Goal: Book appointment/travel/reservation

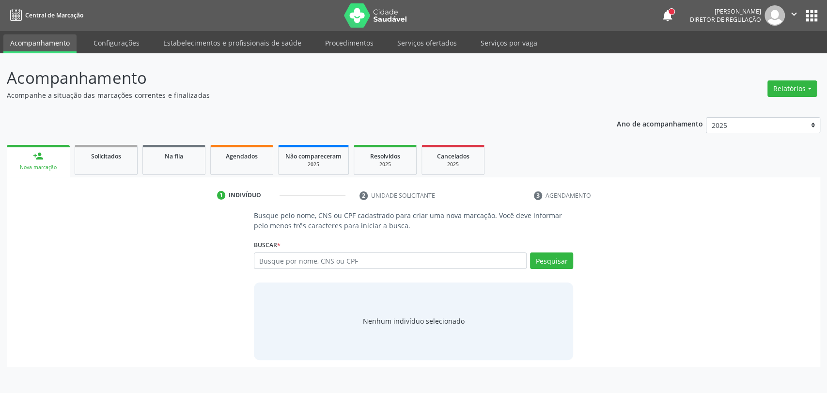
click at [337, 255] on input "text" at bounding box center [390, 260] width 273 height 16
type input "[PERSON_NAME]"
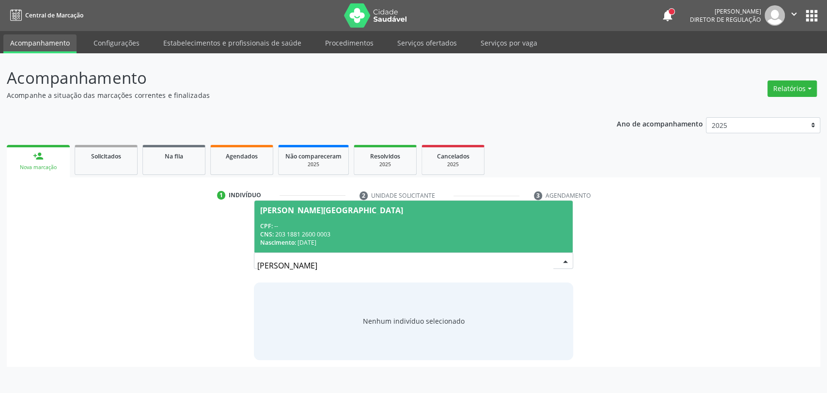
click at [336, 236] on div "CNS: 203 1881 2600 0003" at bounding box center [413, 234] width 307 height 8
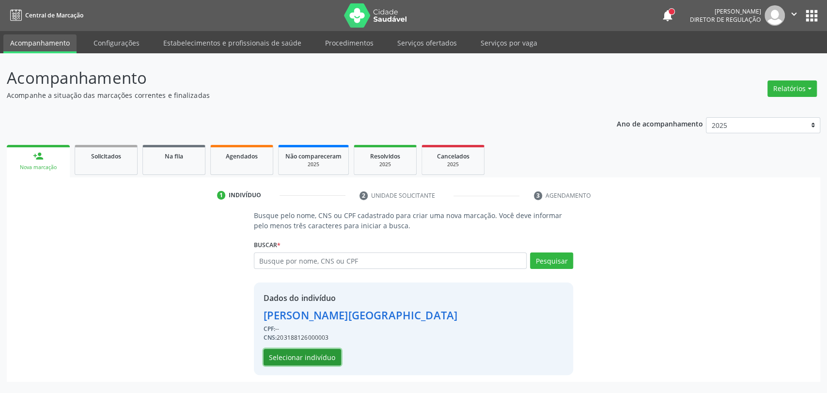
click at [317, 355] on button "Selecionar indivíduo" at bounding box center [301, 357] width 77 height 16
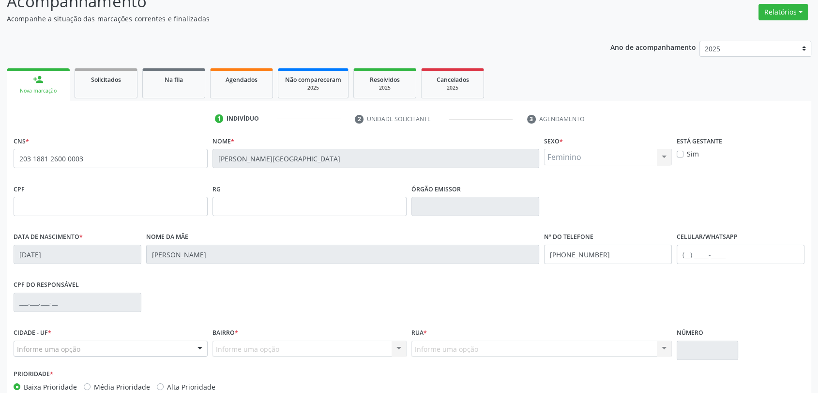
scroll to position [132, 0]
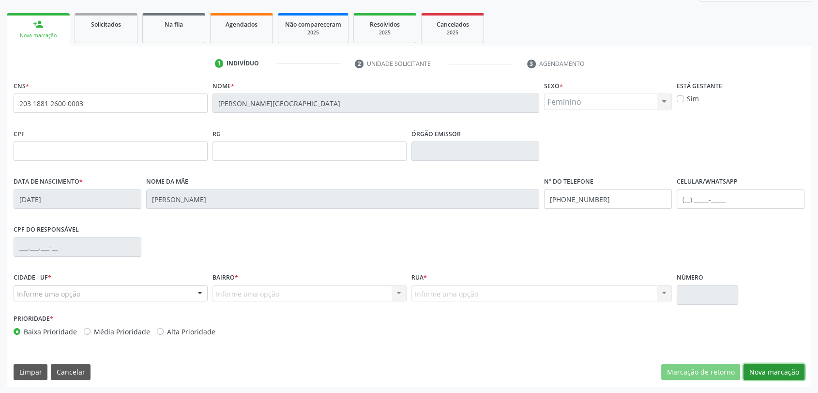
click at [771, 375] on button "Nova marcação" at bounding box center [774, 372] width 61 height 16
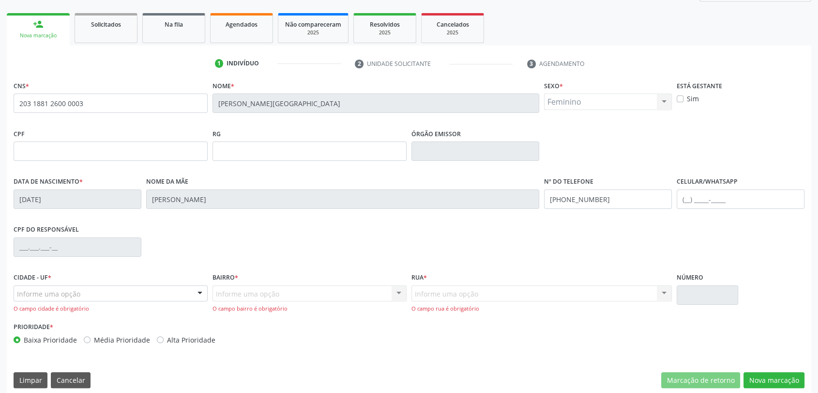
click at [139, 289] on div "Informe uma opção" at bounding box center [111, 293] width 194 height 16
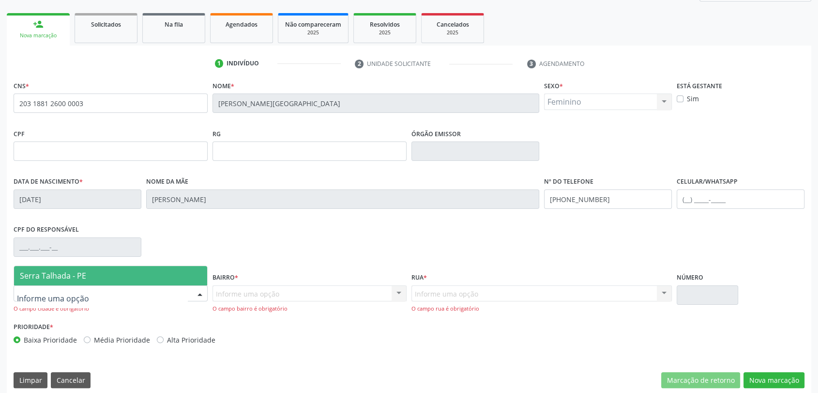
click at [132, 269] on span "Serra Talhada - PE" at bounding box center [110, 275] width 193 height 19
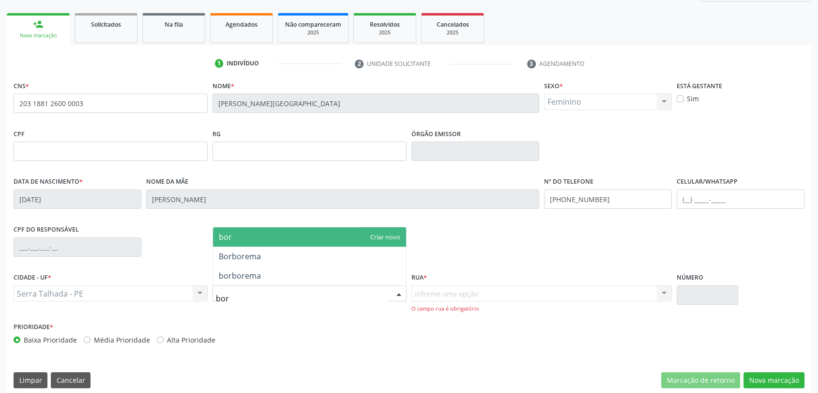
type input "borb"
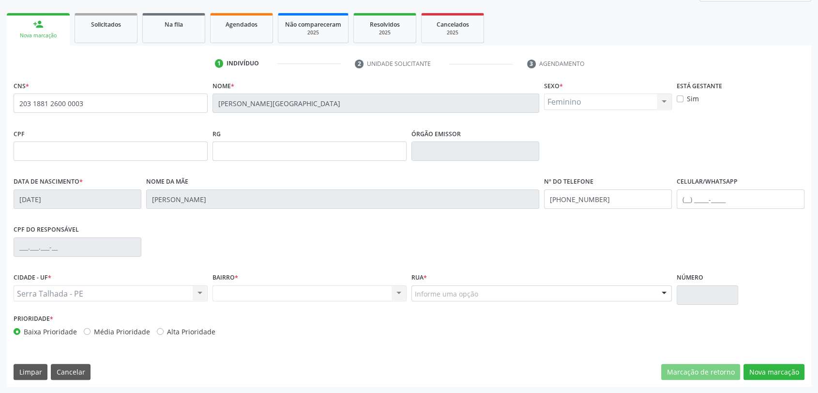
click at [532, 293] on div "Informe uma opção" at bounding box center [542, 293] width 261 height 16
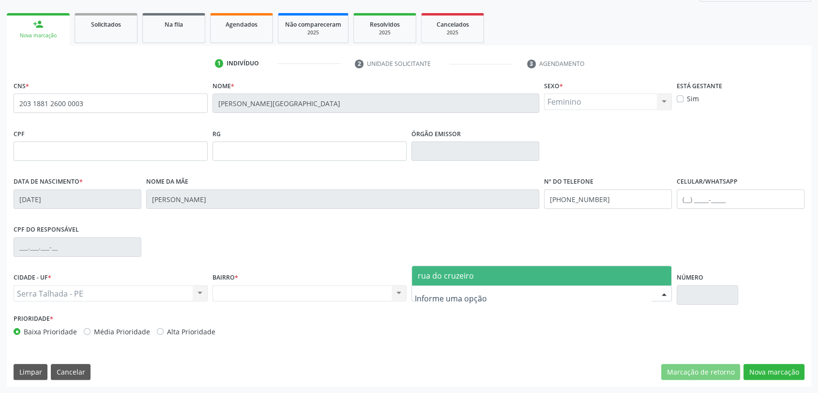
click at [473, 277] on span "rua do cruzeiro" at bounding box center [542, 275] width 260 height 19
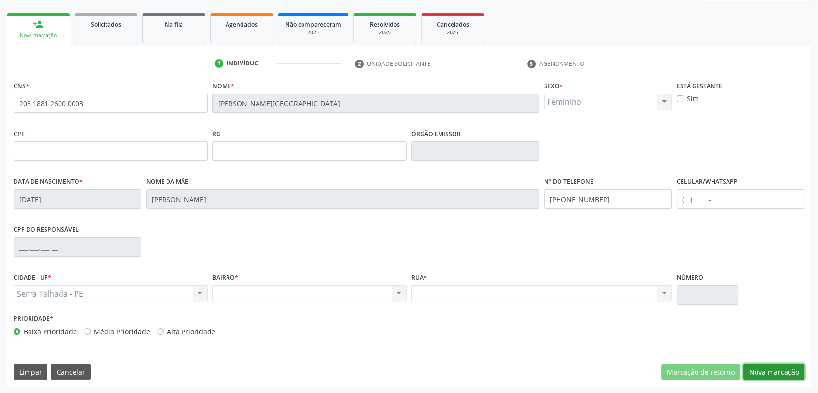
click at [765, 369] on button "Nova marcação" at bounding box center [774, 372] width 61 height 16
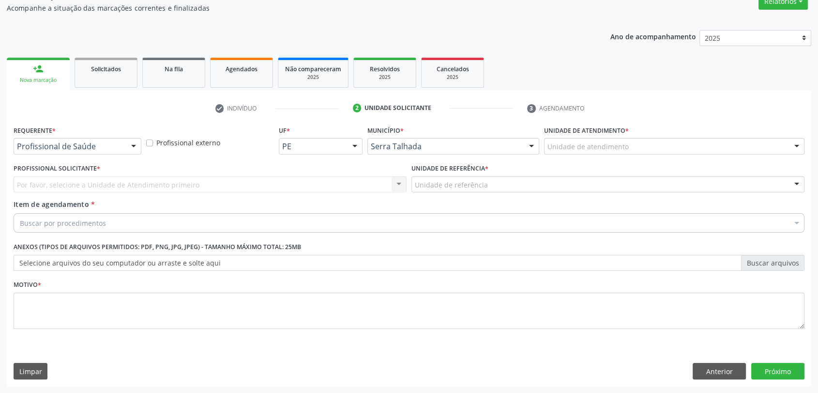
scroll to position [87, 0]
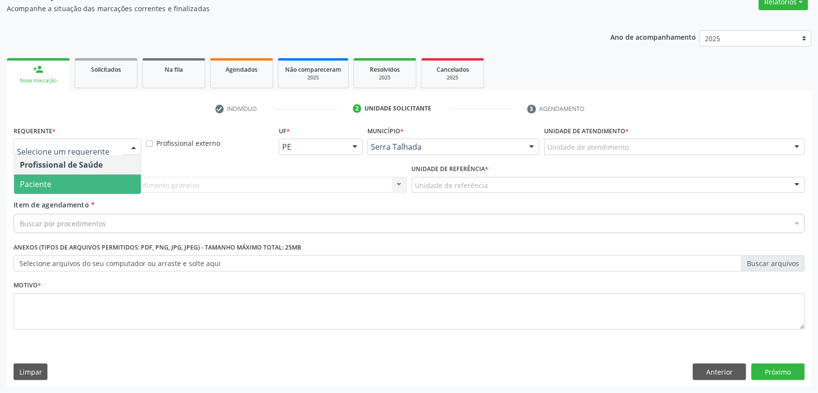
click at [77, 176] on span "Paciente" at bounding box center [77, 183] width 127 height 19
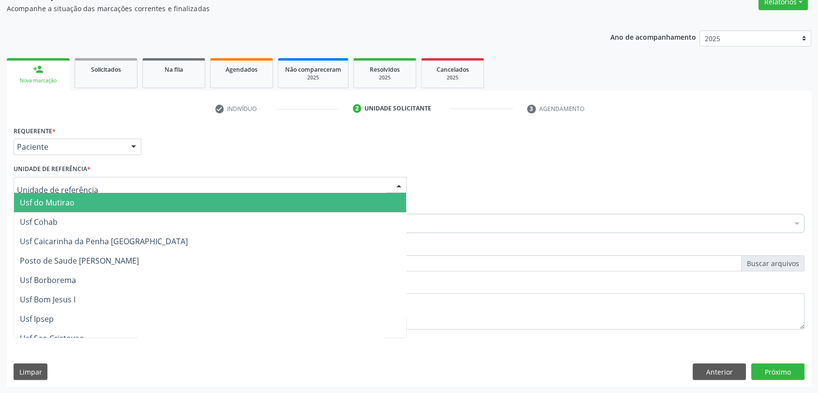
click at [77, 177] on div at bounding box center [210, 185] width 393 height 16
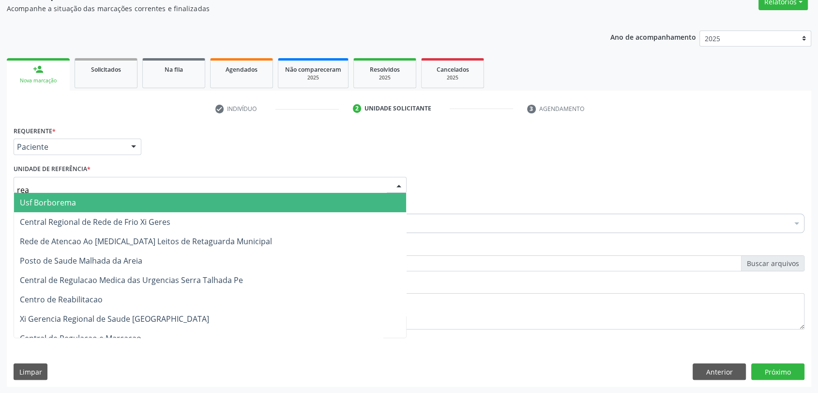
type input "reab"
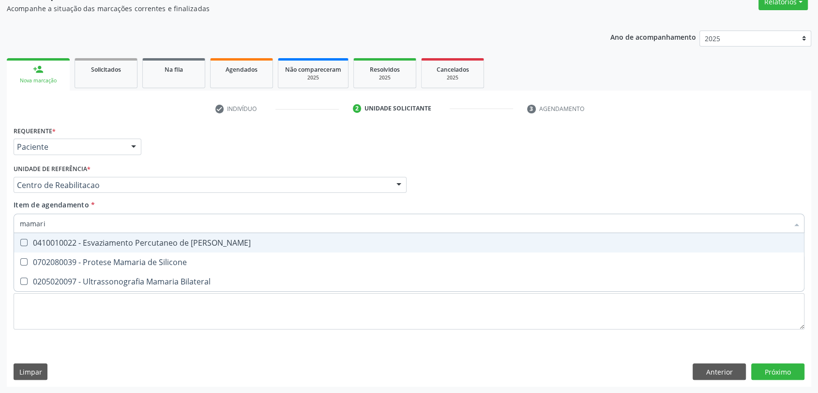
type input "mamaria"
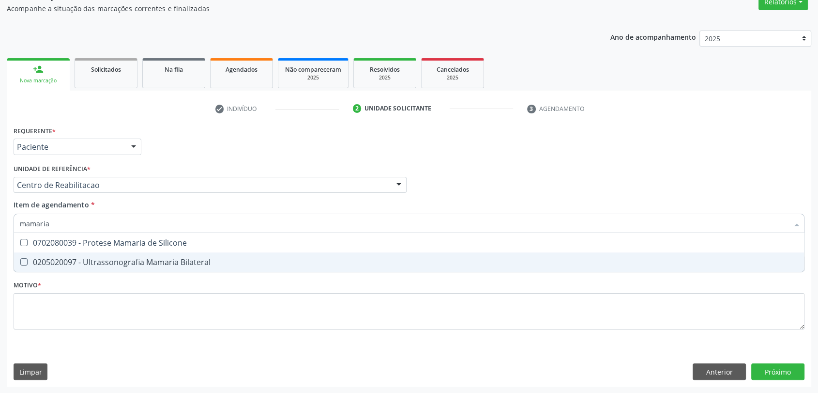
click at [74, 265] on div "0205020097 - Ultrassonografia Mamaria Bilateral" at bounding box center [409, 262] width 779 height 8
checkbox Bilateral "true"
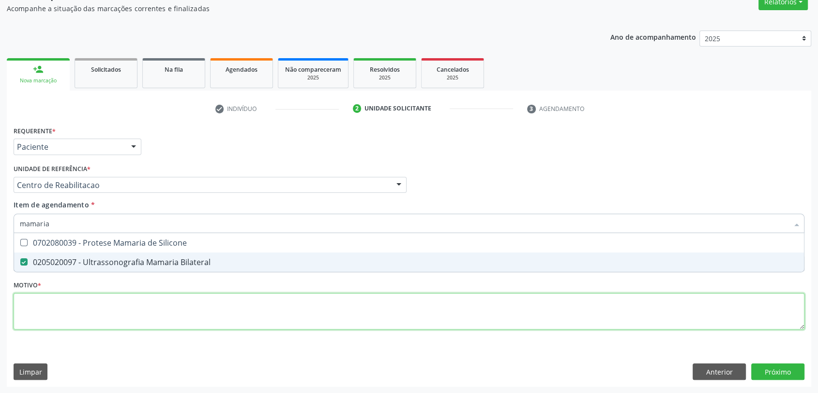
click at [73, 311] on div "Requerente * Paciente Profissional de Saúde Paciente Nenhum resultado encontrad…" at bounding box center [409, 232] width 791 height 219
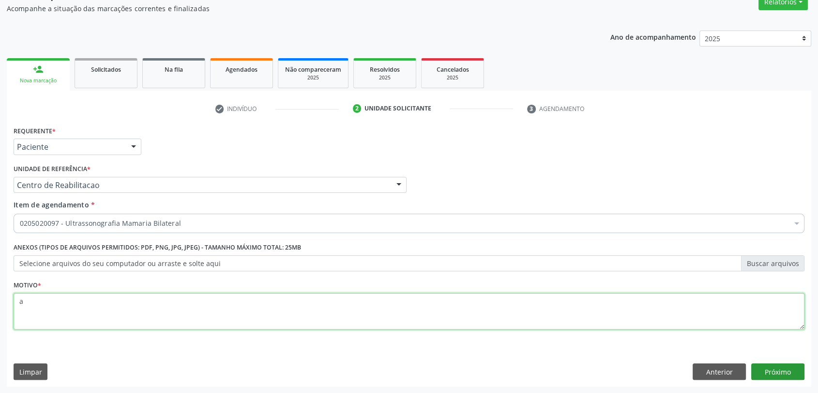
type textarea "a"
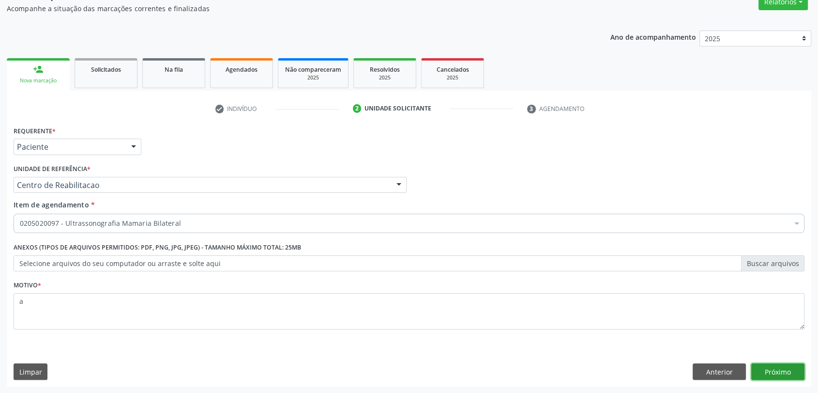
click at [790, 369] on button "Próximo" at bounding box center [778, 371] width 53 height 16
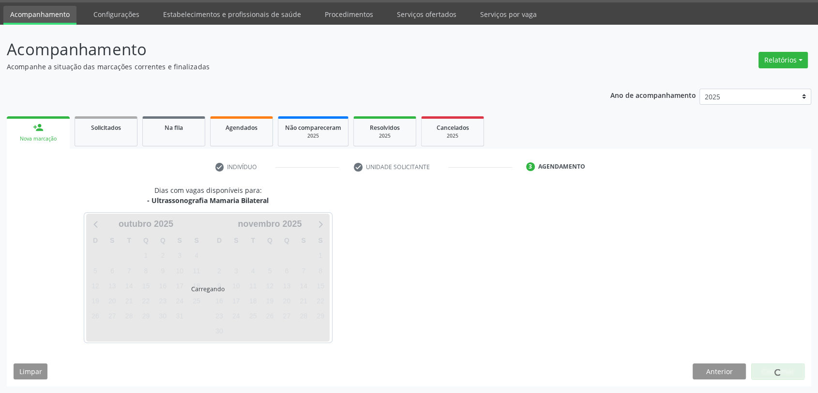
scroll to position [28, 0]
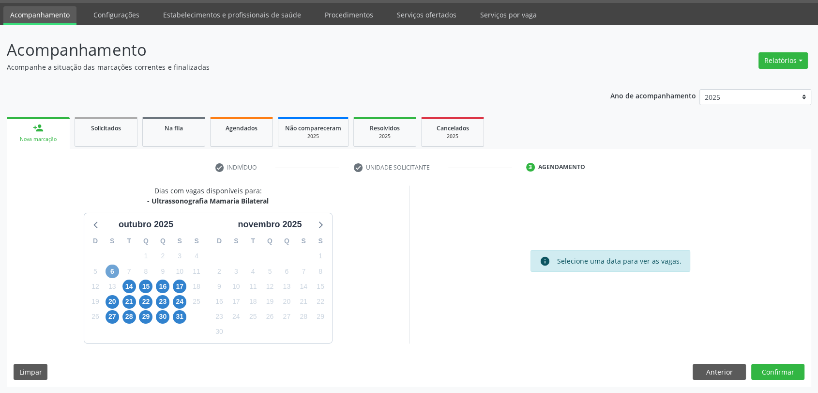
click at [115, 271] on span "6" at bounding box center [113, 271] width 14 height 14
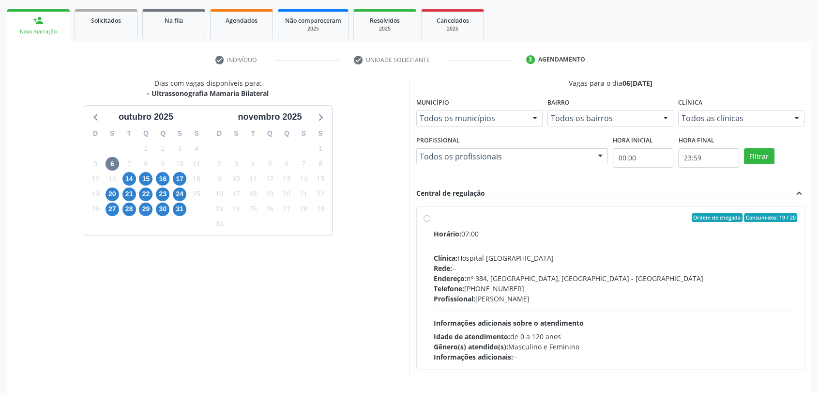
click at [532, 247] on div "Horário: 07:00 Clínica: Hospital [GEOGRAPHIC_DATA] Rede: -- Endereço: [STREET_A…" at bounding box center [616, 295] width 364 height 133
click at [431, 222] on input "Ordem de chegada Consumidos: 19 / 20 Horário: 07:00 Clínica: Hospital [GEOGRAPH…" at bounding box center [427, 217] width 7 height 9
radio input "true"
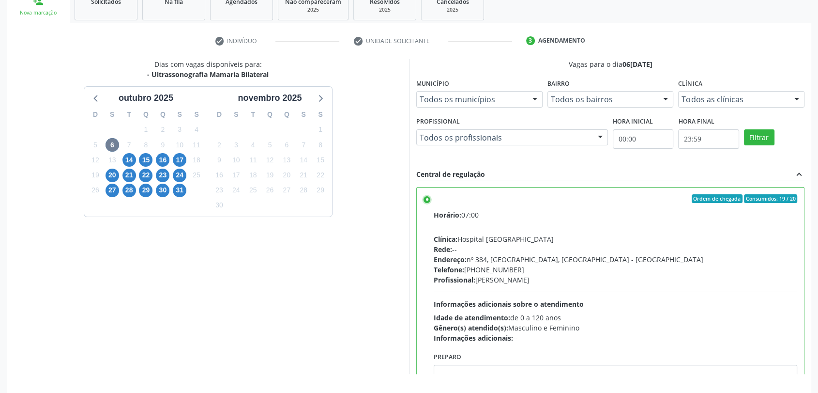
scroll to position [185, 0]
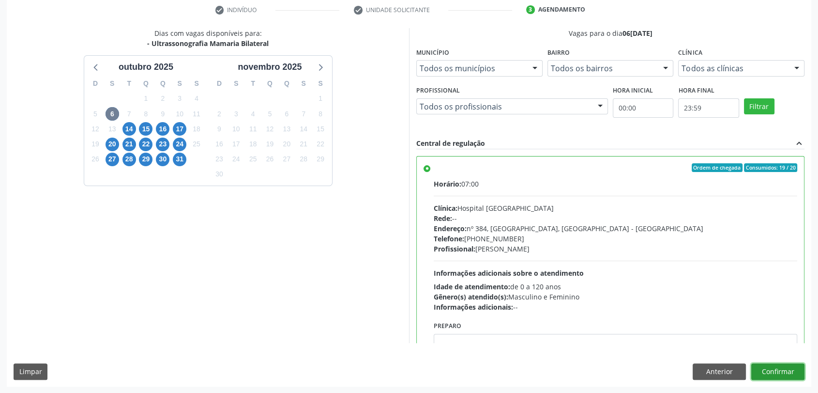
click at [785, 368] on button "Confirmar" at bounding box center [778, 371] width 53 height 16
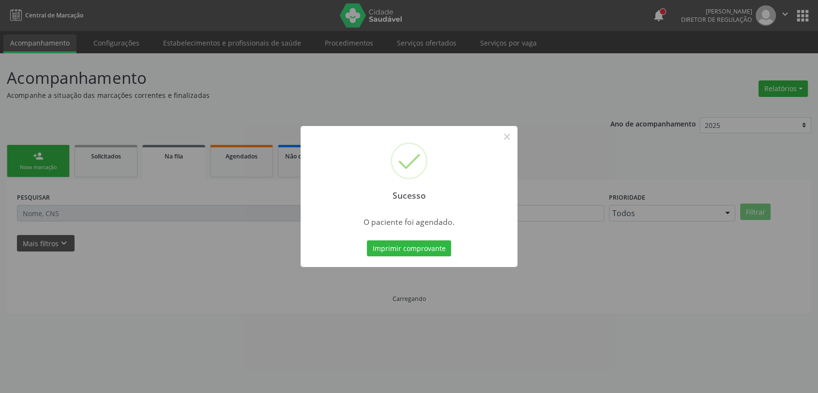
scroll to position [0, 0]
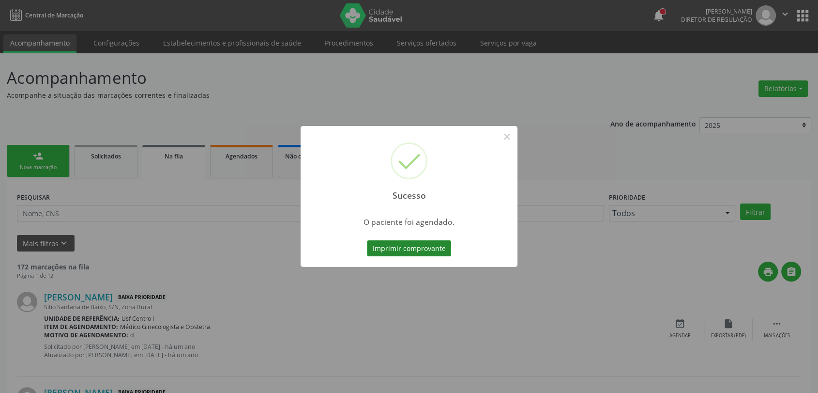
click at [414, 245] on button "Imprimir comprovante" at bounding box center [409, 248] width 84 height 16
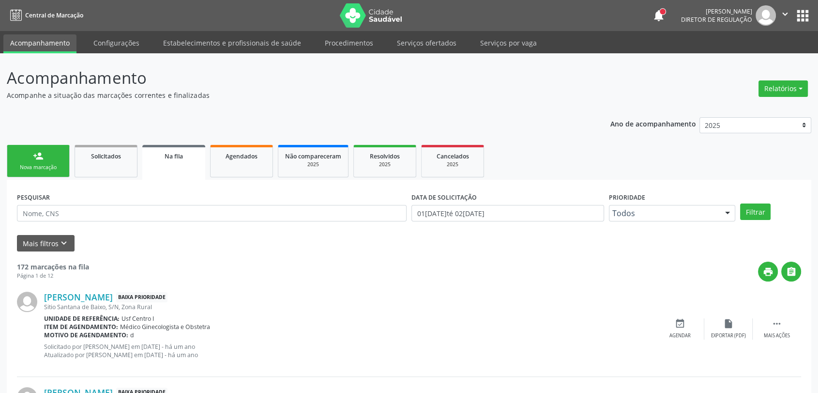
click at [47, 162] on link "person_add Nova marcação" at bounding box center [38, 161] width 63 height 32
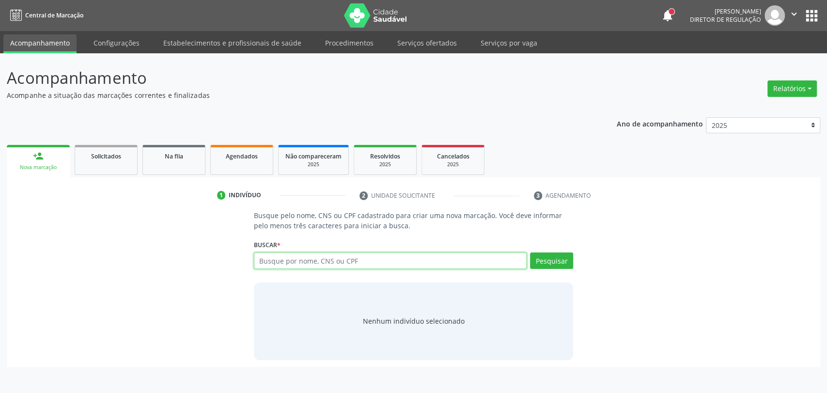
click at [364, 258] on input "text" at bounding box center [390, 260] width 273 height 16
type input "166020384010007"
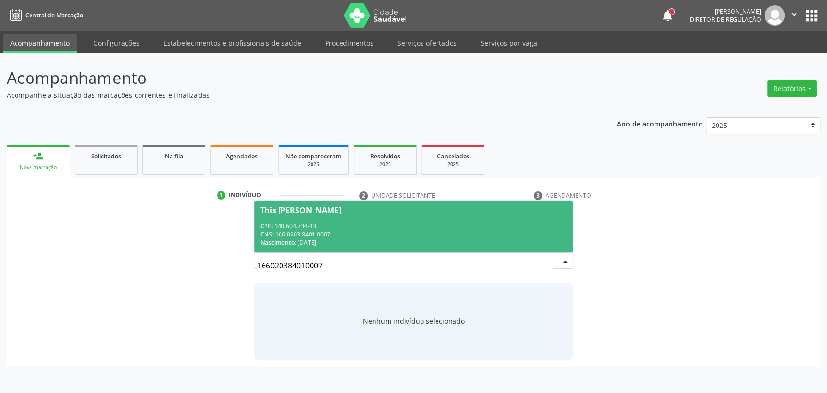
click at [340, 225] on div "CPF: 140.604.734-13" at bounding box center [413, 226] width 307 height 8
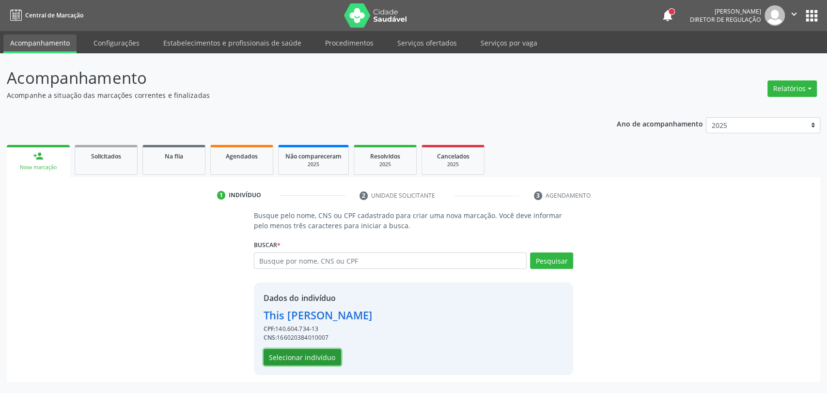
click at [320, 352] on button "Selecionar indivíduo" at bounding box center [301, 357] width 77 height 16
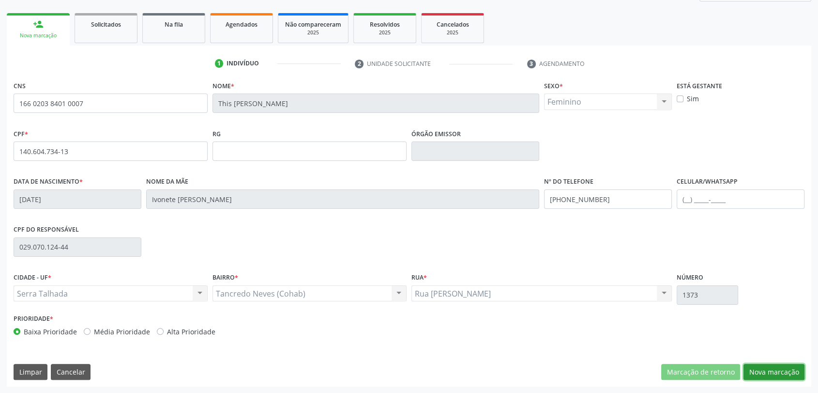
click at [767, 369] on button "Nova marcação" at bounding box center [774, 372] width 61 height 16
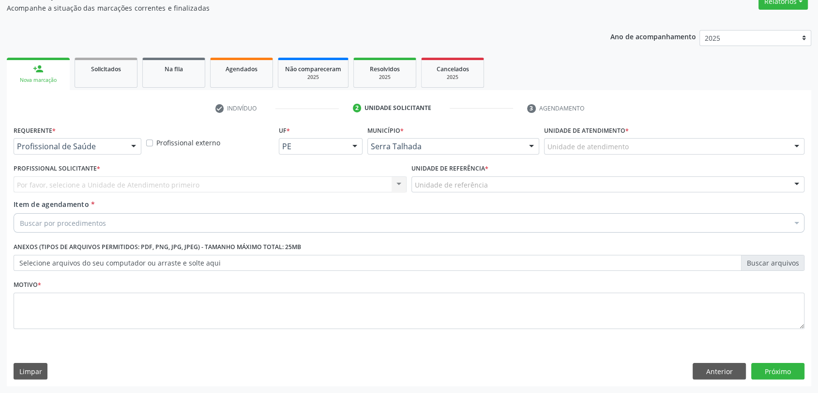
scroll to position [87, 0]
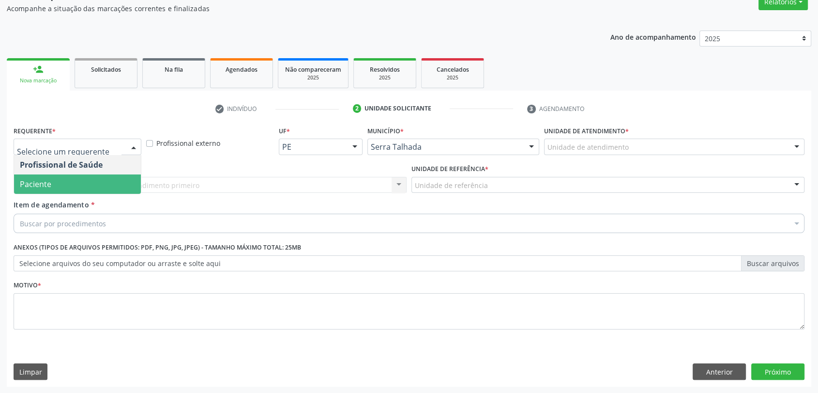
click at [84, 180] on span "Paciente" at bounding box center [77, 183] width 127 height 19
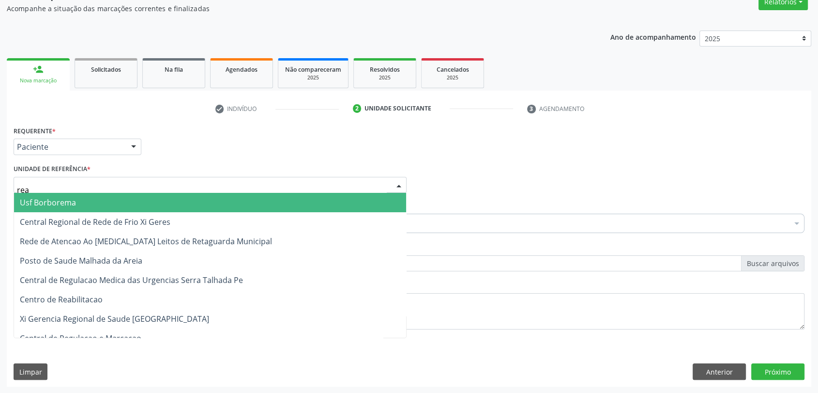
type input "reab"
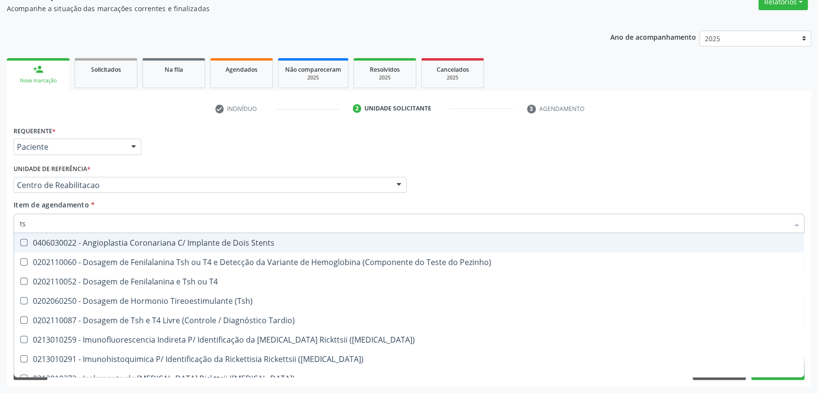
type input "tsh"
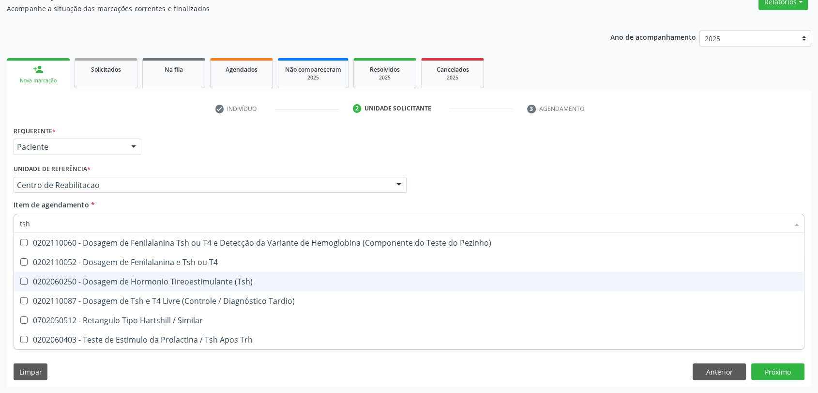
click at [108, 279] on div "0202060250 - Dosagem de Hormonio Tireoestimulante (Tsh)" at bounding box center [409, 281] width 779 height 8
checkbox \(Tsh\) "true"
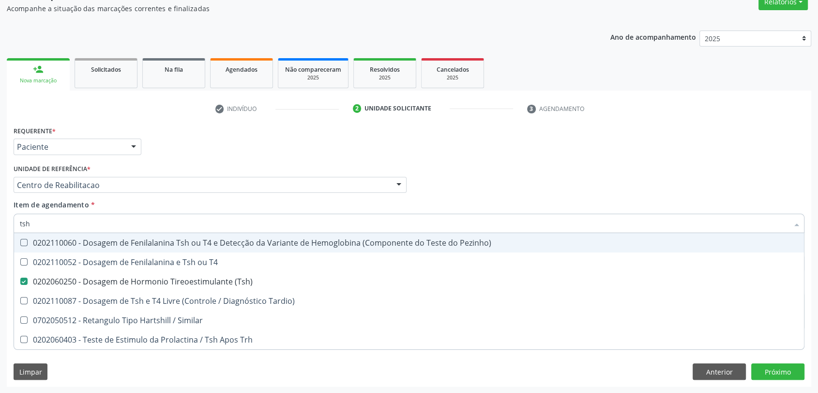
click at [63, 215] on input "tsh" at bounding box center [404, 223] width 769 height 19
type input "t"
checkbox \(Tsh\) "false"
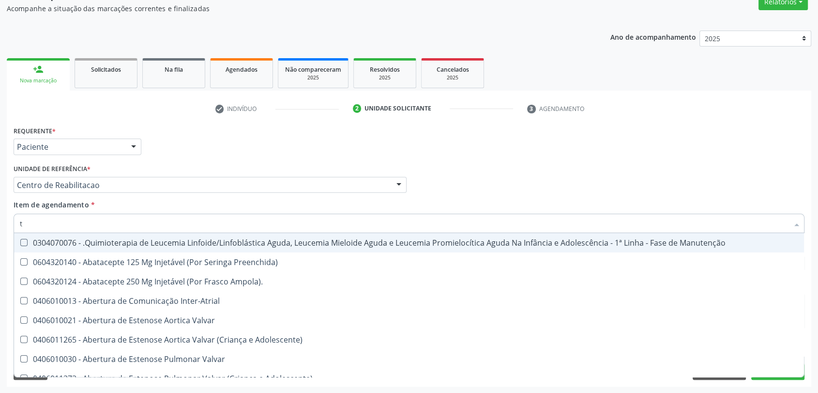
type input "t4"
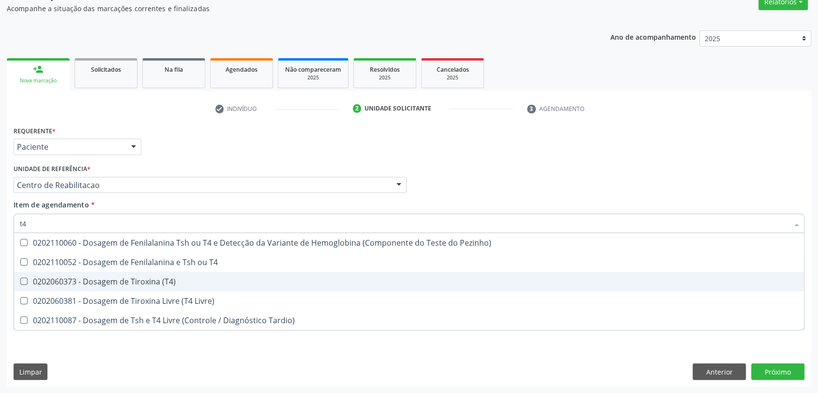
click at [108, 288] on span "0202060373 - Dosagem de Tiroxina (T4)" at bounding box center [409, 281] width 790 height 19
checkbox \(T4\) "true"
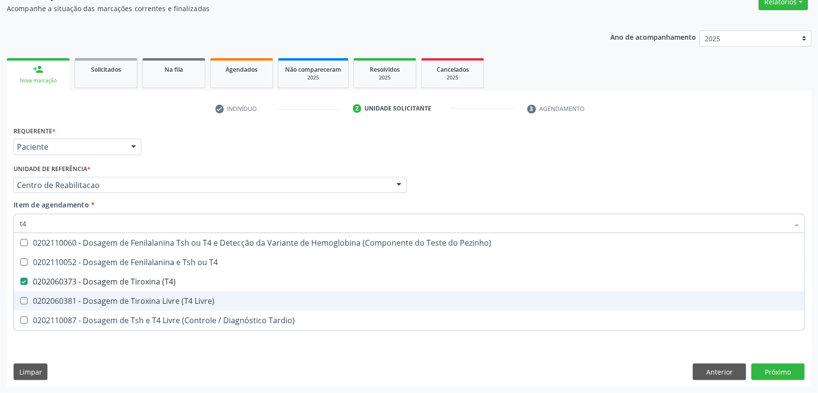
click at [108, 302] on div "0202060381 - Dosagem de Tiroxina Livre (T4 Livre)" at bounding box center [409, 301] width 779 height 8
checkbox Livre\) "true"
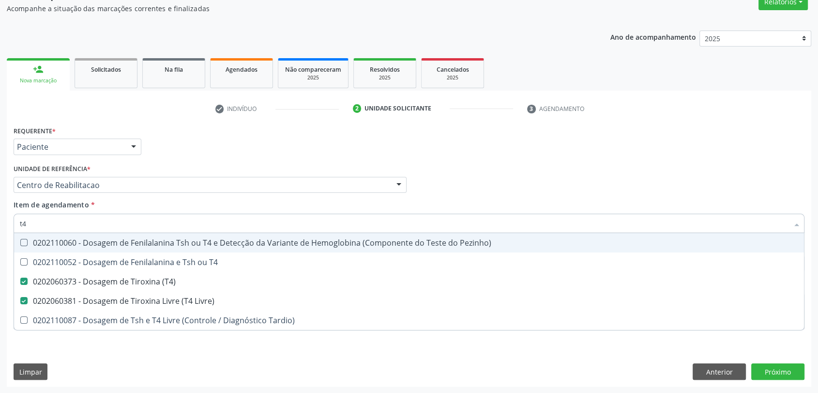
click at [63, 222] on input "t4" at bounding box center [404, 223] width 769 height 19
type input "h"
checkbox \(T4\) "false"
checkbox Livre\) "false"
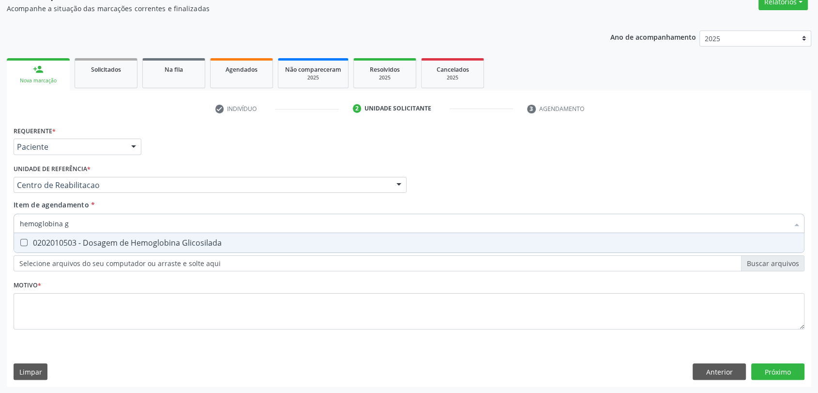
type input "hemoglobina gl"
click at [74, 247] on div "0202010503 - Dosagem de Hemoglobina Glicosilada" at bounding box center [409, 243] width 779 height 8
checkbox Glicosilada "true"
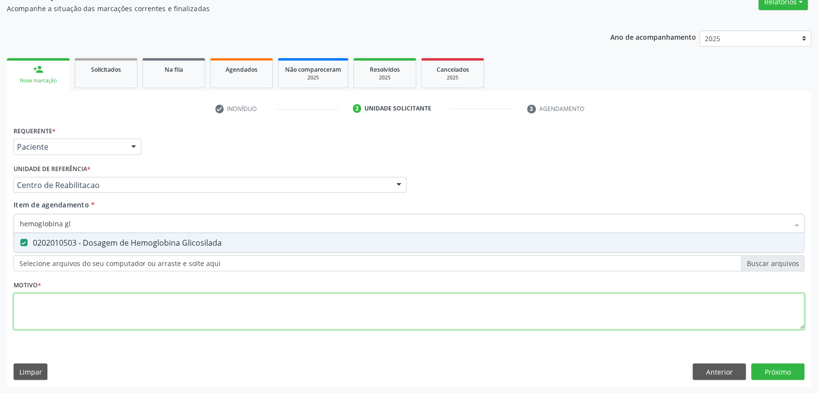
click at [67, 306] on div "Requerente * Paciente Profissional de Saúde Paciente Nenhum resultado encontrad…" at bounding box center [409, 232] width 791 height 219
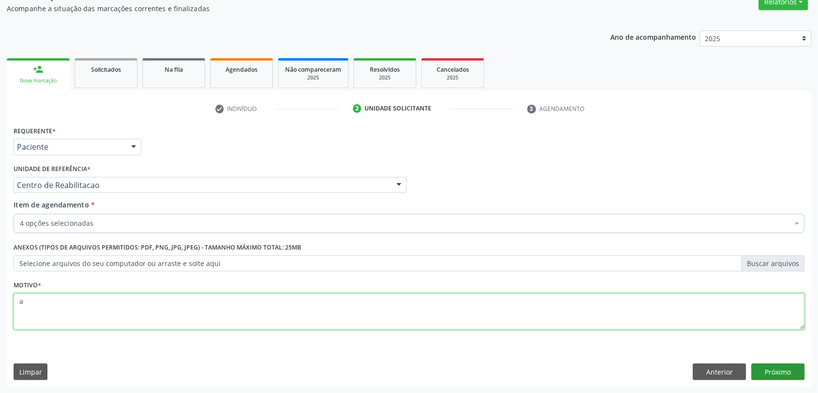
type textarea "a"
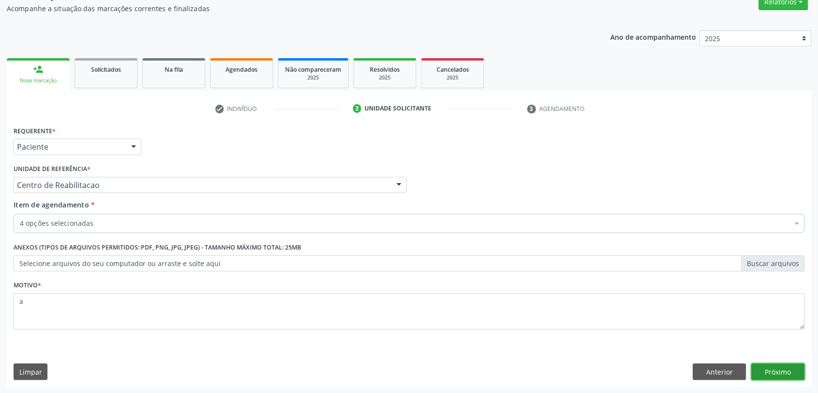
click at [775, 376] on button "Próximo" at bounding box center [778, 371] width 53 height 16
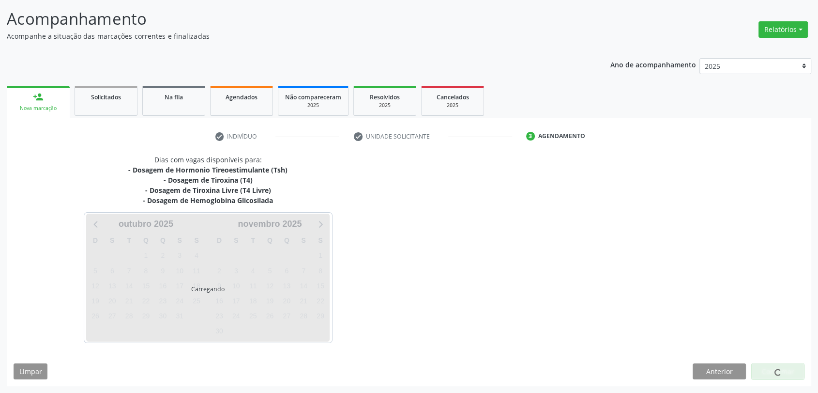
scroll to position [59, 0]
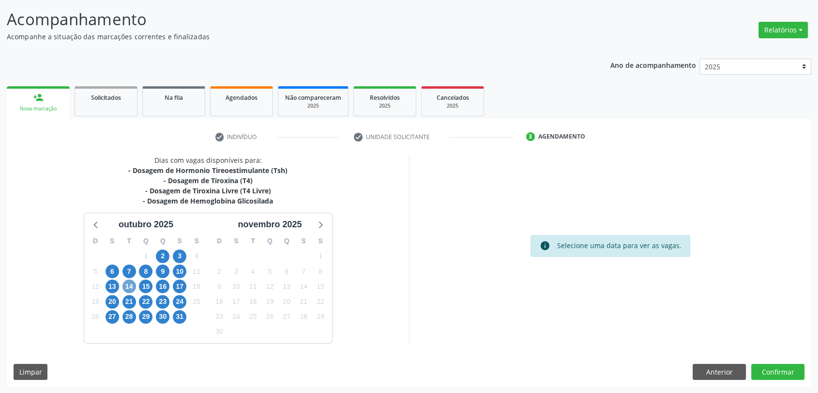
click at [125, 284] on span "14" at bounding box center [130, 286] width 14 height 14
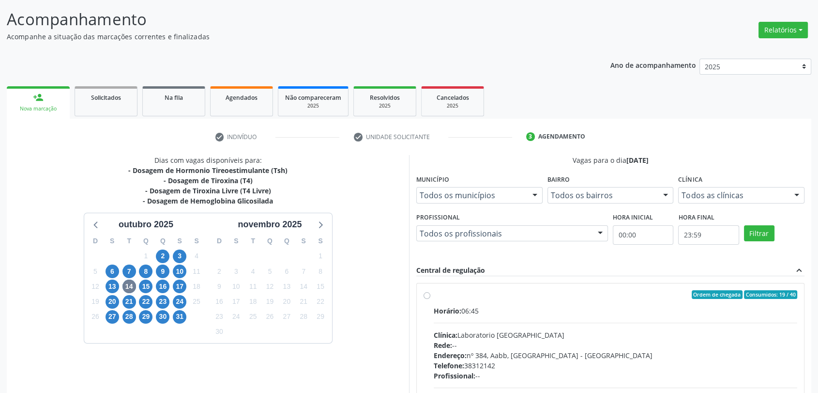
click at [470, 293] on div "Ordem de chegada Consumidos: 19 / 40" at bounding box center [616, 294] width 364 height 9
click at [431, 293] on input "Ordem de chegada Consumidos: 19 / 40 Horário: 06:45 Clínica: Laboratorio [GEOGR…" at bounding box center [427, 294] width 7 height 9
radio input "true"
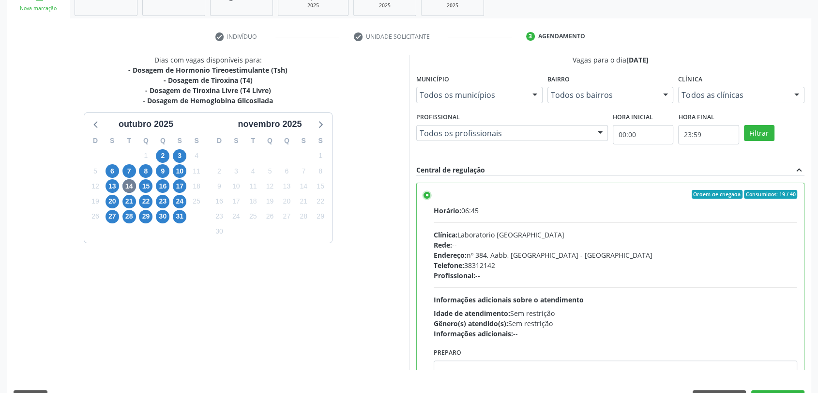
scroll to position [185, 0]
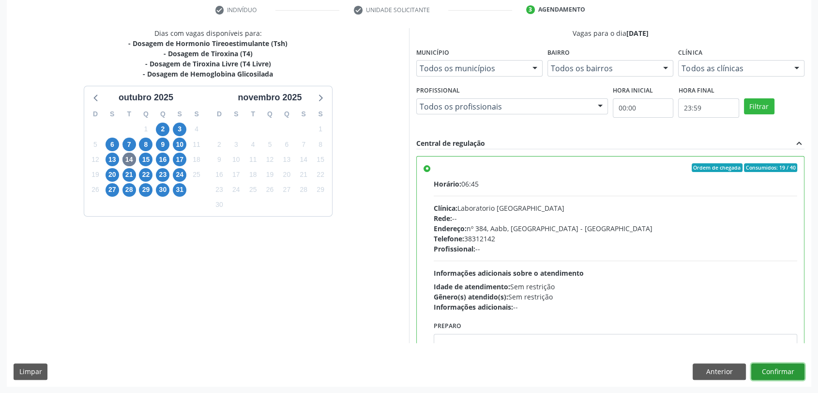
click at [781, 368] on button "Confirmar" at bounding box center [778, 371] width 53 height 16
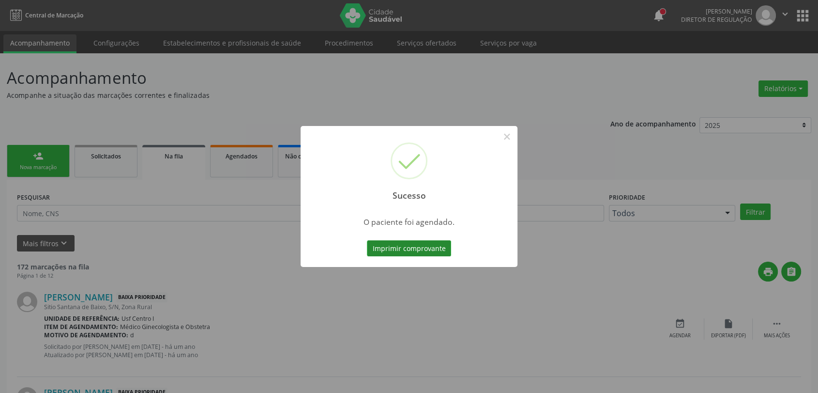
click at [410, 249] on button "Imprimir comprovante" at bounding box center [409, 248] width 84 height 16
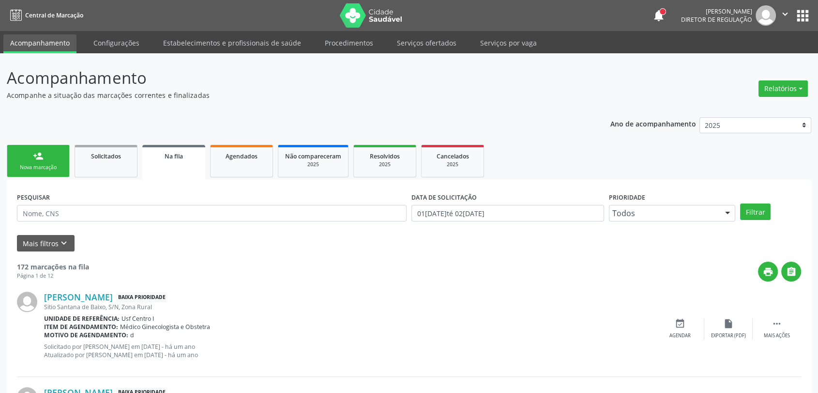
click at [31, 172] on link "person_add Nova marcação" at bounding box center [38, 161] width 63 height 32
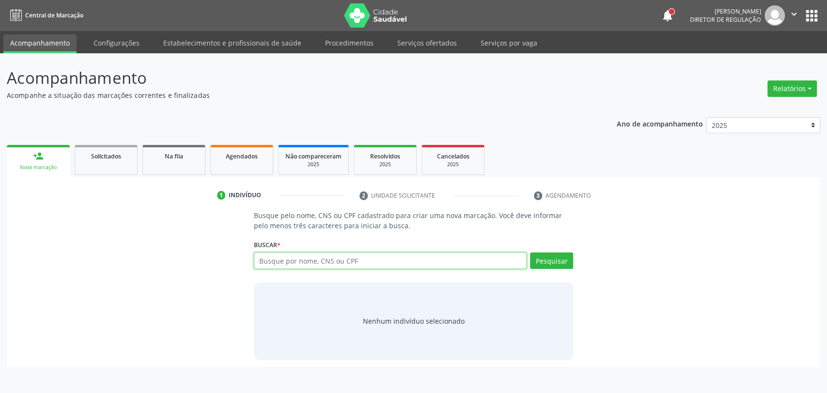
click at [282, 265] on input "text" at bounding box center [390, 260] width 273 height 16
type input "[PERSON_NAME]"
type input "[PERSON_NAME] n"
type input "[PERSON_NAME]"
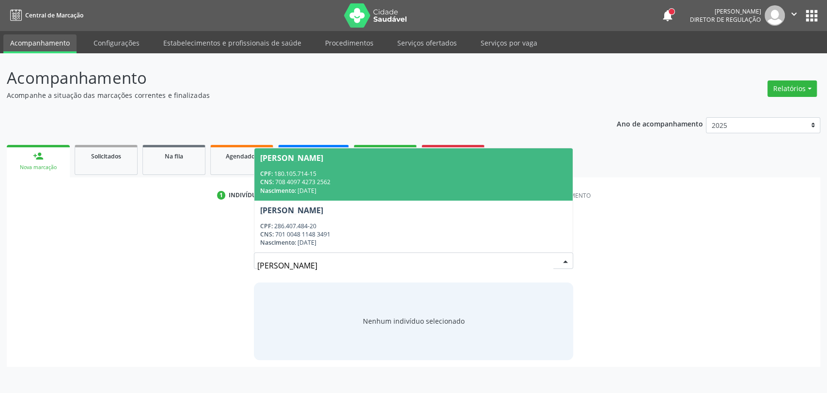
click at [326, 170] on div "CPF: 180.105.714-15" at bounding box center [413, 173] width 307 height 8
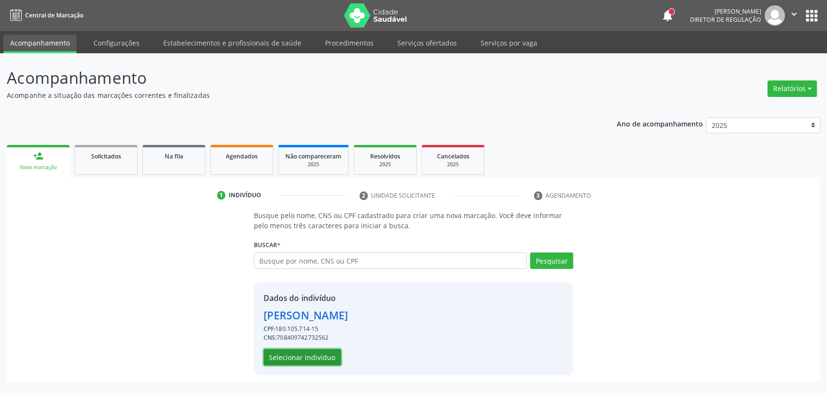
click at [298, 358] on button "Selecionar indivíduo" at bounding box center [301, 357] width 77 height 16
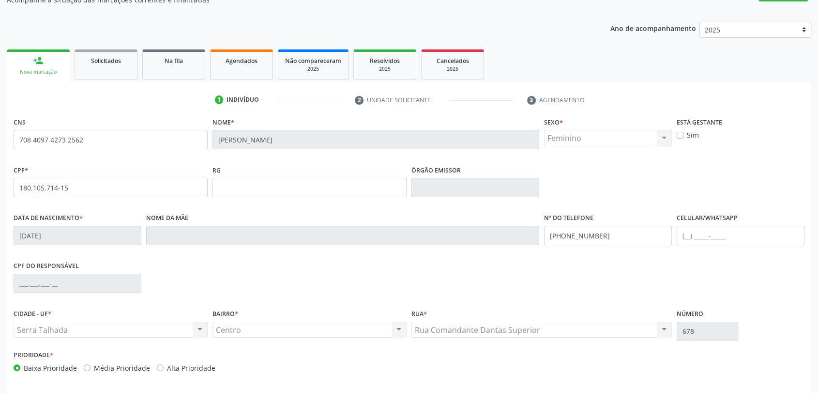
scroll to position [132, 0]
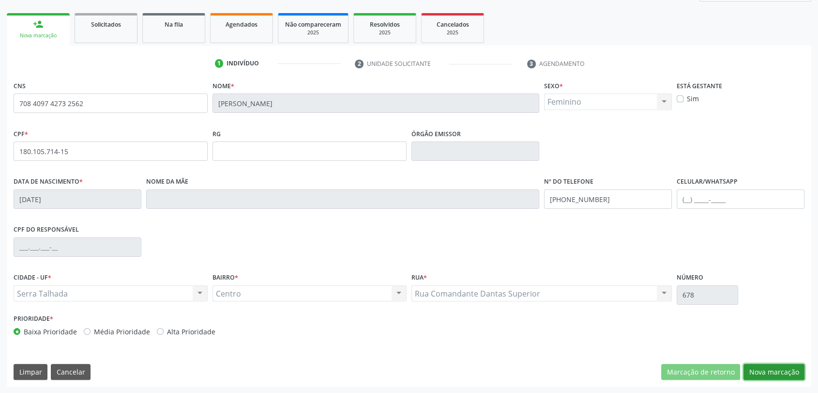
click at [779, 378] on button "Nova marcação" at bounding box center [774, 372] width 61 height 16
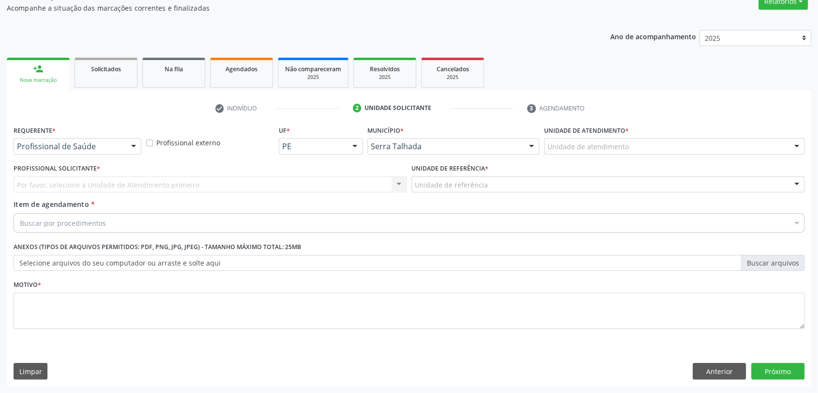
scroll to position [87, 0]
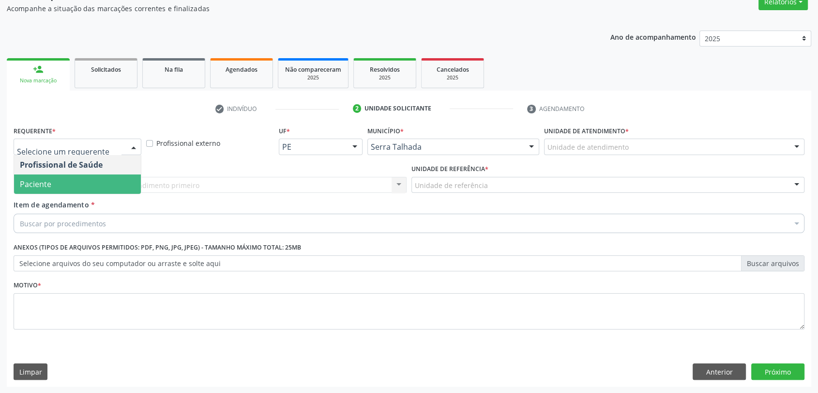
click at [88, 176] on span "Paciente" at bounding box center [77, 183] width 127 height 19
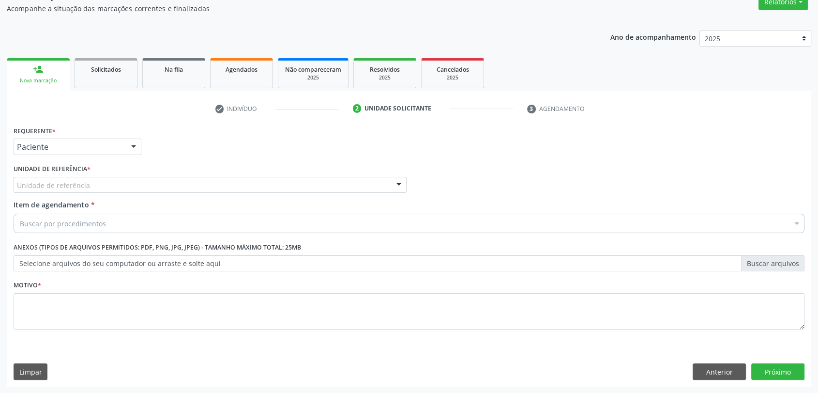
click at [88, 178] on div "Unidade de referência" at bounding box center [210, 185] width 393 height 16
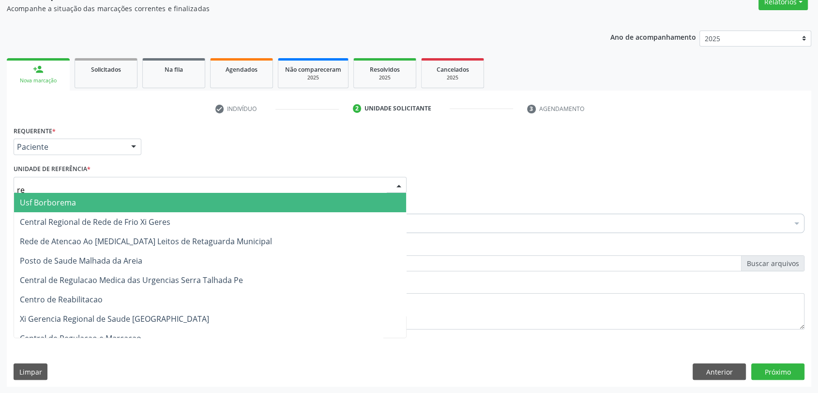
type input "rea"
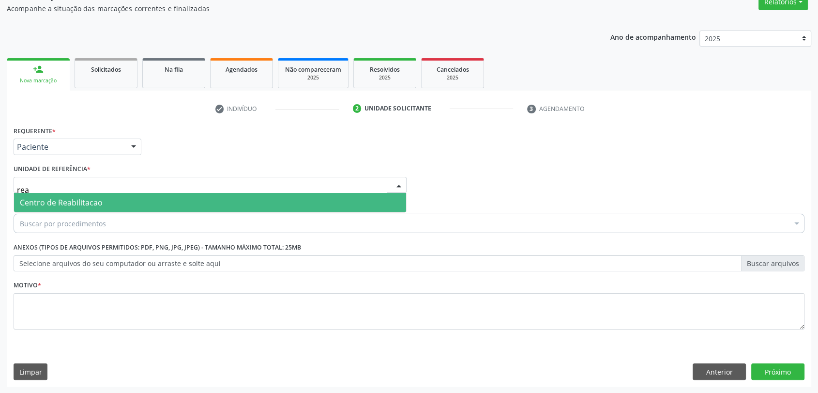
click at [95, 194] on span "Centro de Reabilitacao" at bounding box center [210, 202] width 392 height 19
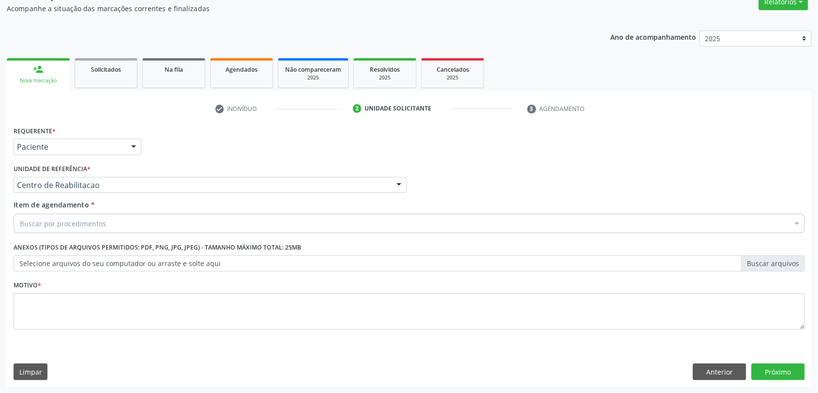
click at [95, 228] on div "Buscar por procedimentos" at bounding box center [409, 223] width 791 height 19
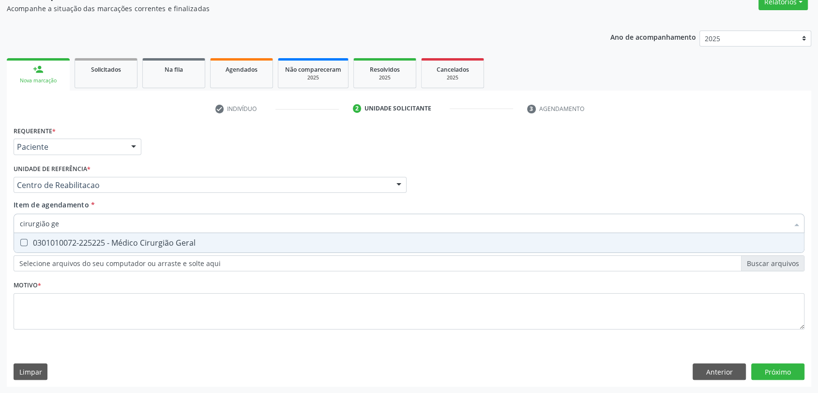
type input "cirurgião ger"
click at [113, 240] on div "0301010072-225225 - Médico Cirurgião Geral" at bounding box center [409, 243] width 779 height 8
checkbox Geral "true"
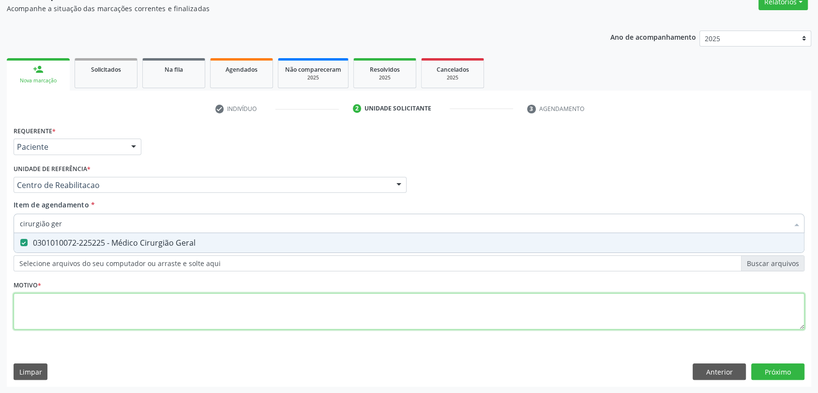
click at [112, 298] on div "Requerente * Paciente Profissional de Saúde Paciente Nenhum resultado encontrad…" at bounding box center [409, 232] width 791 height 219
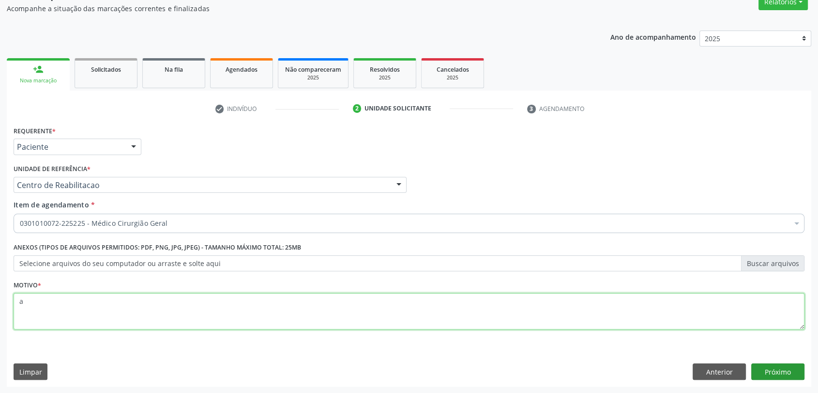
type textarea "a"
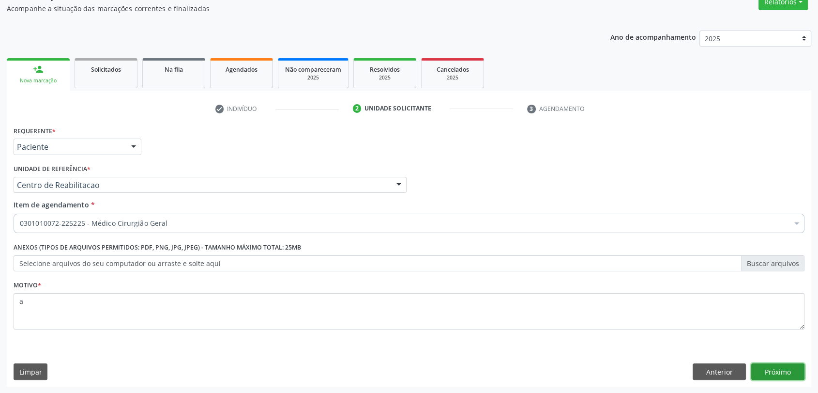
click at [758, 373] on button "Próximo" at bounding box center [778, 371] width 53 height 16
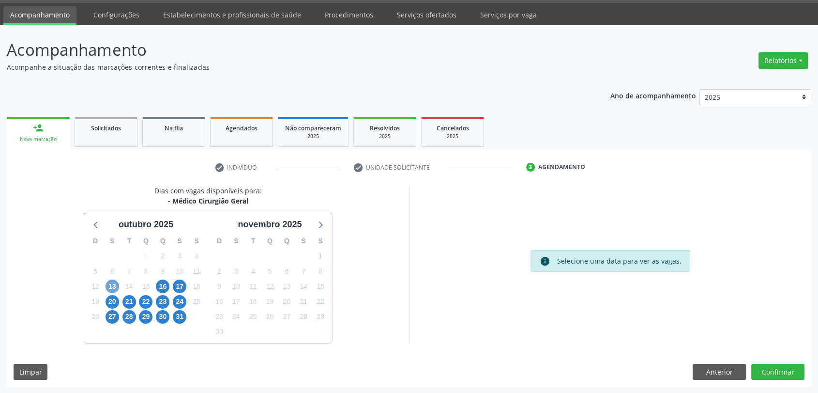
click at [116, 287] on span "13" at bounding box center [113, 286] width 14 height 14
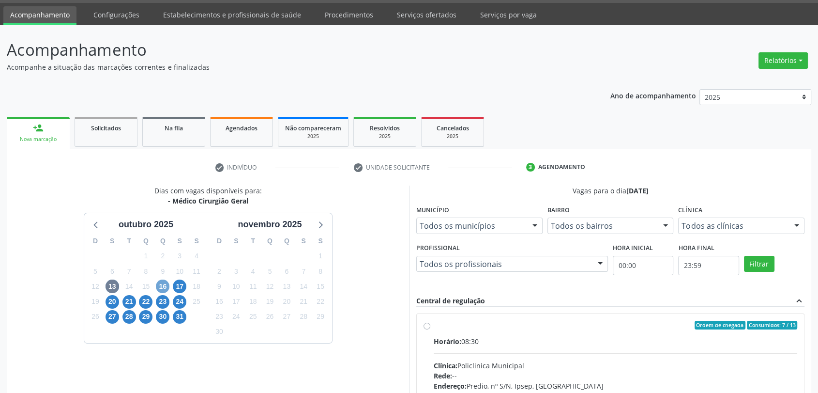
click at [162, 282] on span "16" at bounding box center [163, 286] width 14 height 14
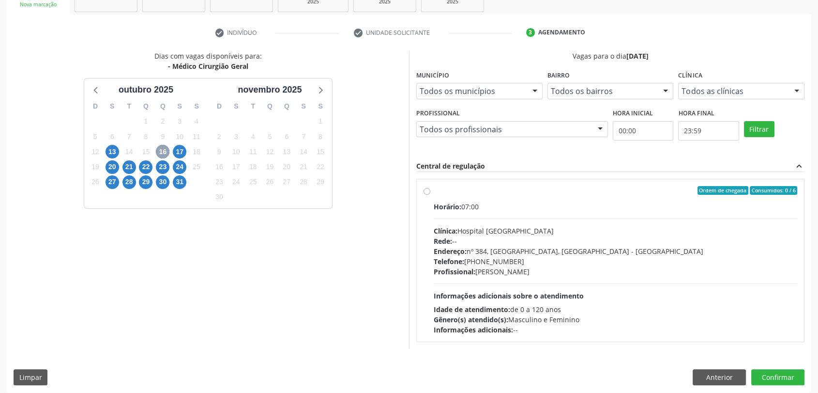
scroll to position [168, 0]
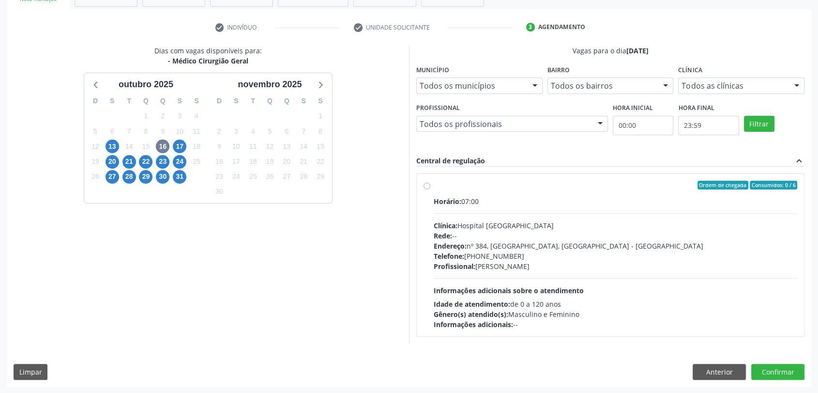
click at [473, 244] on div "Endereço: nº 384, [GEOGRAPHIC_DATA], [GEOGRAPHIC_DATA] - [GEOGRAPHIC_DATA]" at bounding box center [616, 246] width 364 height 10
click at [431, 189] on input "Ordem de chegada Consumidos: 0 / 6 Horário: 07:00 Clínica: Hospital [GEOGRAPHIC…" at bounding box center [427, 185] width 7 height 9
radio input "true"
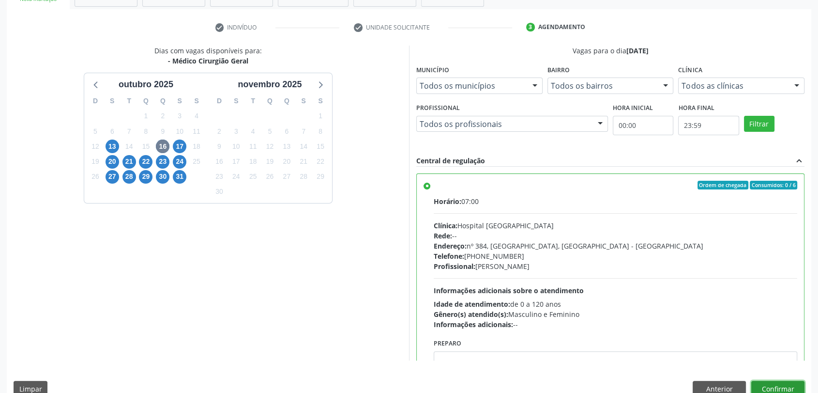
click at [791, 384] on button "Confirmar" at bounding box center [778, 389] width 53 height 16
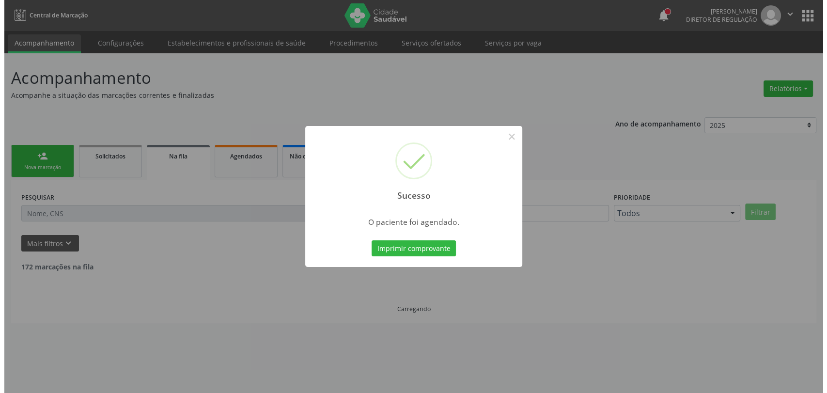
scroll to position [0, 0]
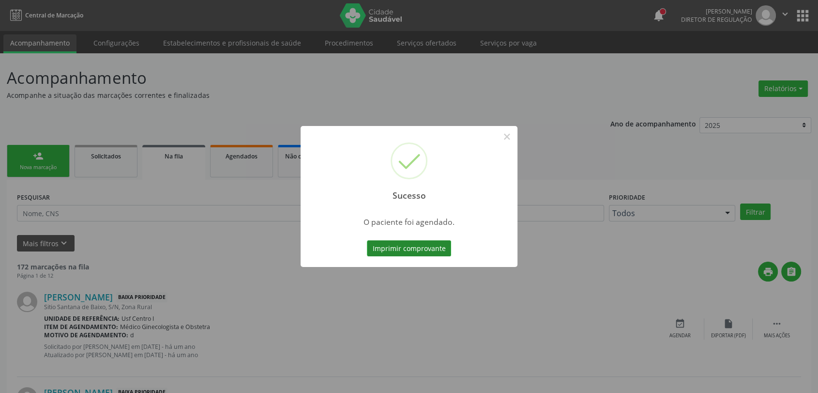
click at [434, 246] on button "Imprimir comprovante" at bounding box center [409, 248] width 84 height 16
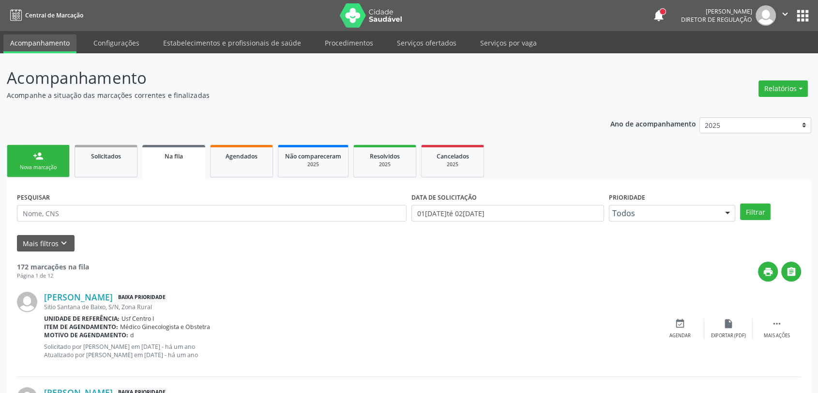
click at [51, 168] on div "Nova marcação" at bounding box center [38, 167] width 48 height 7
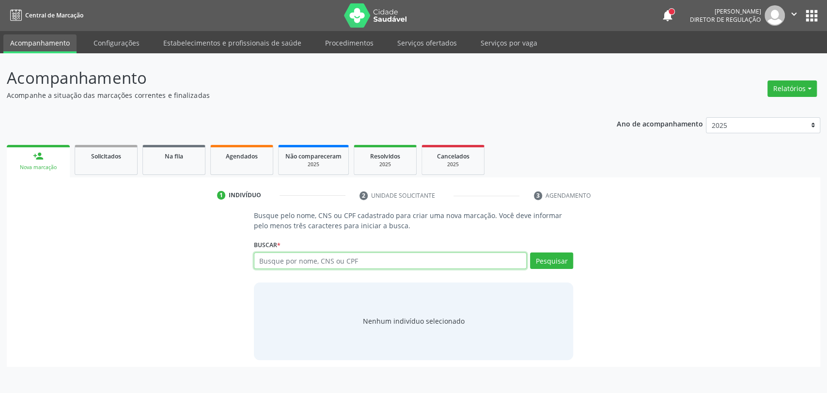
click at [272, 258] on input "text" at bounding box center [390, 260] width 273 height 16
type input "13800710463"
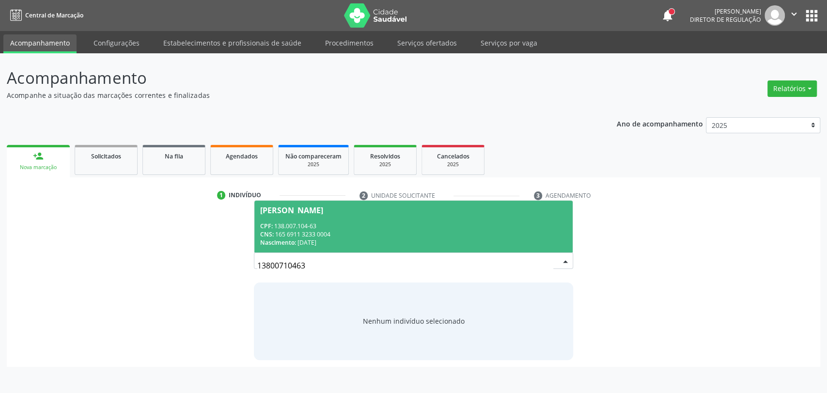
click at [346, 231] on div "CNS: 165 6911 3233 0004" at bounding box center [413, 234] width 307 height 8
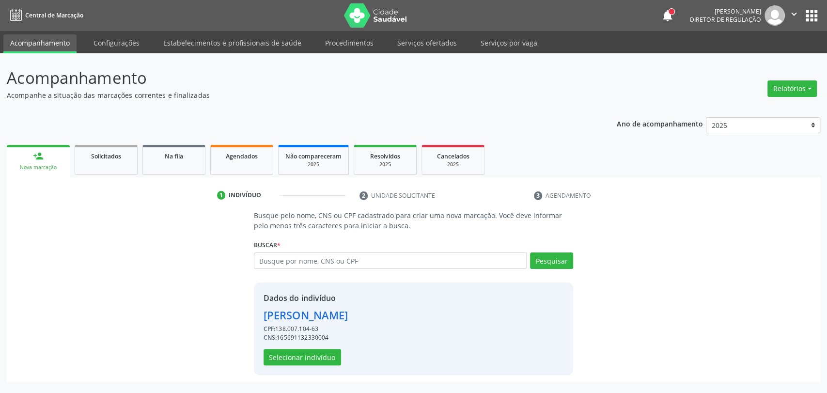
click at [314, 337] on div "CNS: 165691132330004" at bounding box center [305, 337] width 85 height 9
copy div "165691132330004"
